Goal: Navigation & Orientation: Understand site structure

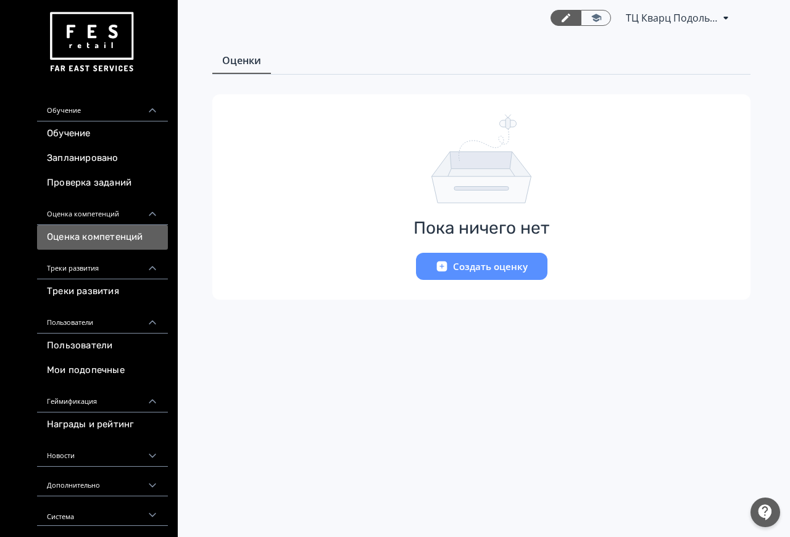
click at [110, 190] on link "Проверка заданий" at bounding box center [102, 183] width 131 height 25
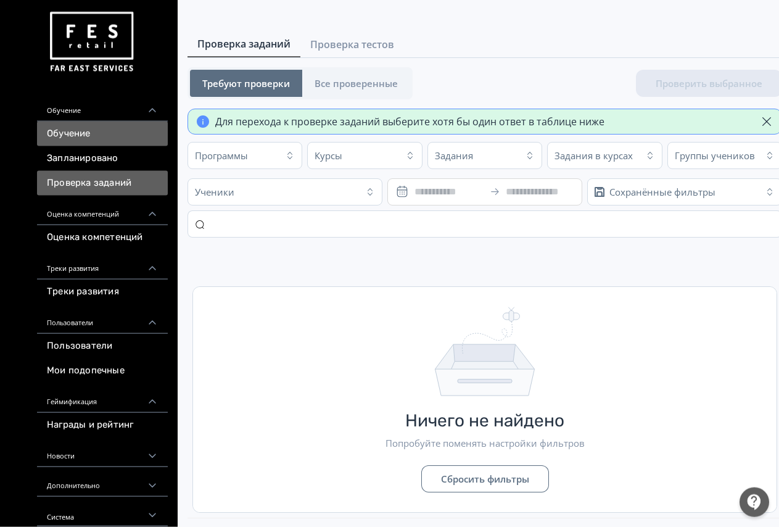
scroll to position [30, 0]
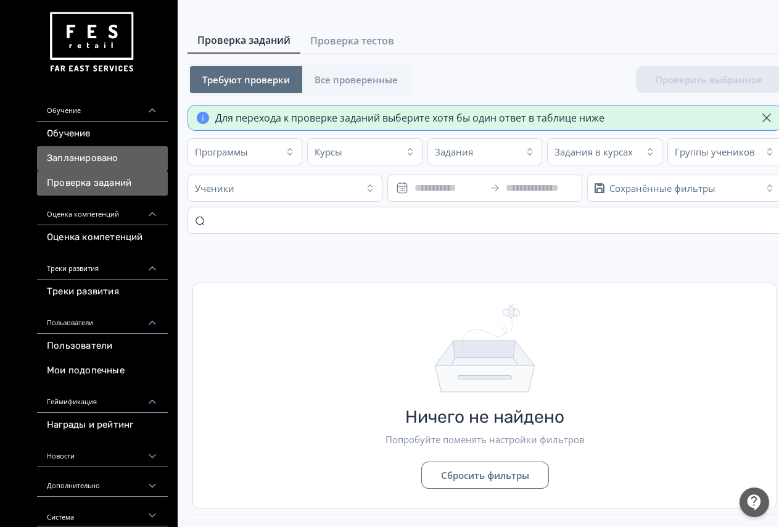
click at [96, 160] on link "Запланировано" at bounding box center [102, 158] width 131 height 25
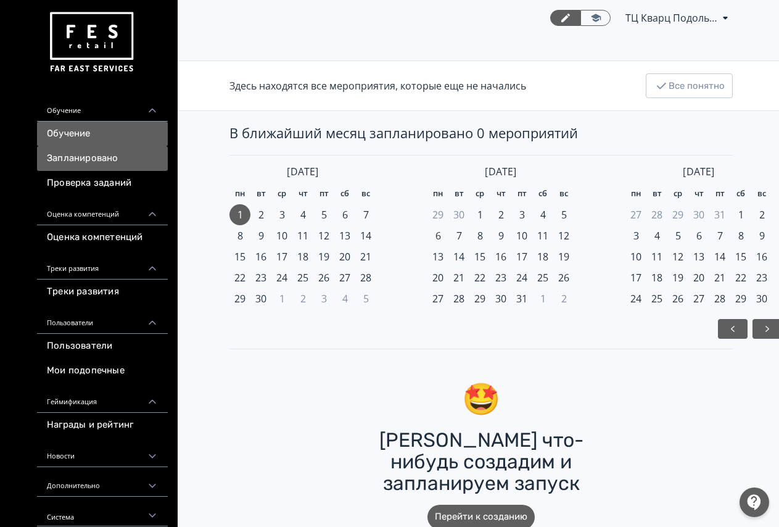
click at [82, 134] on link "Обучение" at bounding box center [102, 134] width 131 height 25
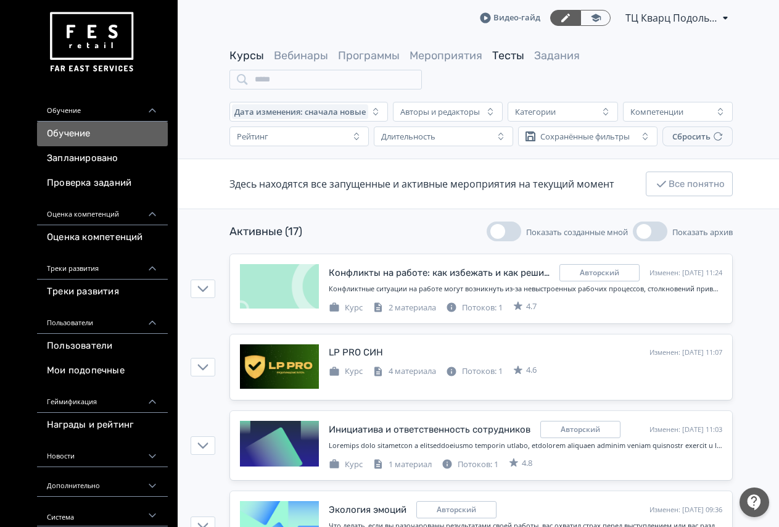
click at [512, 49] on link "Тесты" at bounding box center [508, 56] width 32 height 14
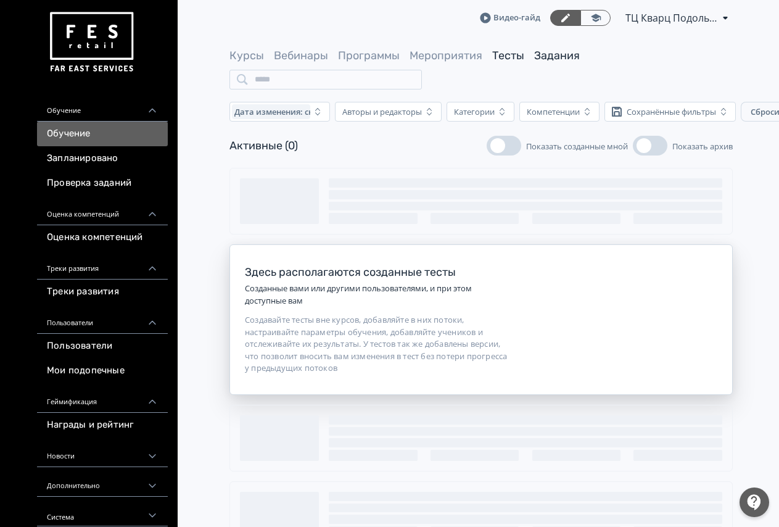
click at [540, 52] on link "Задания" at bounding box center [557, 56] width 46 height 14
click at [442, 54] on link "Мероприятия" at bounding box center [446, 56] width 73 height 14
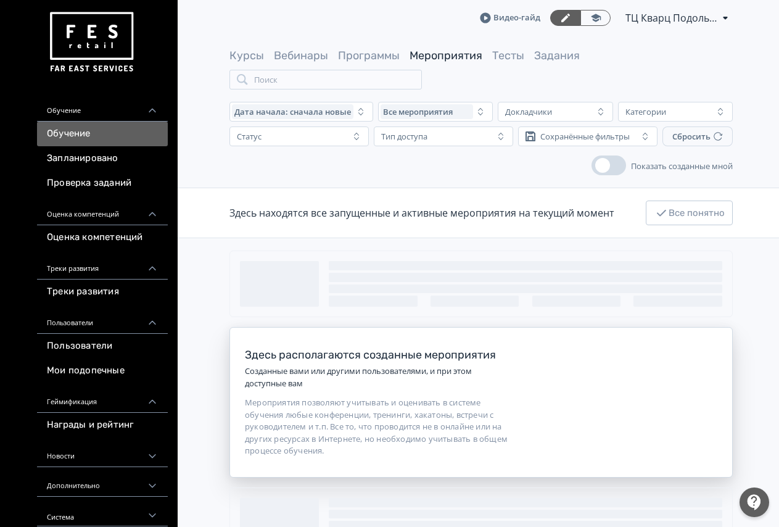
click at [352, 58] on link "Программы" at bounding box center [369, 56] width 62 height 14
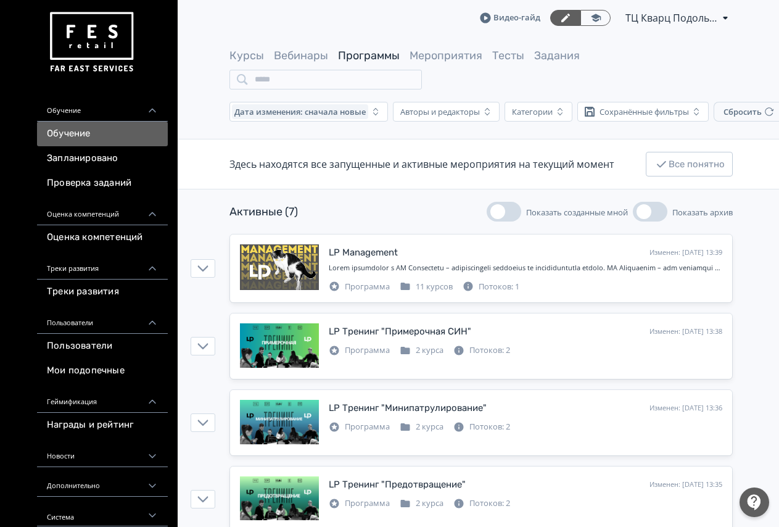
click at [306, 57] on link "Вебинары" at bounding box center [301, 56] width 54 height 14
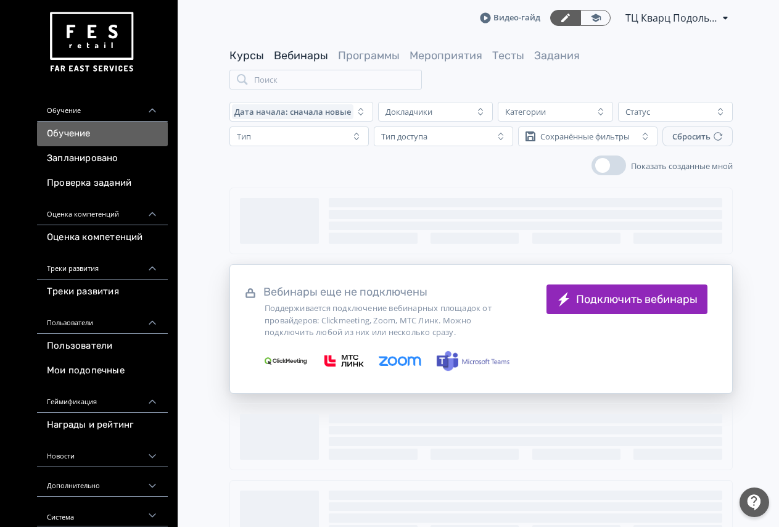
click at [247, 54] on link "Курсы" at bounding box center [246, 56] width 35 height 14
